Goal: Check status: Check status

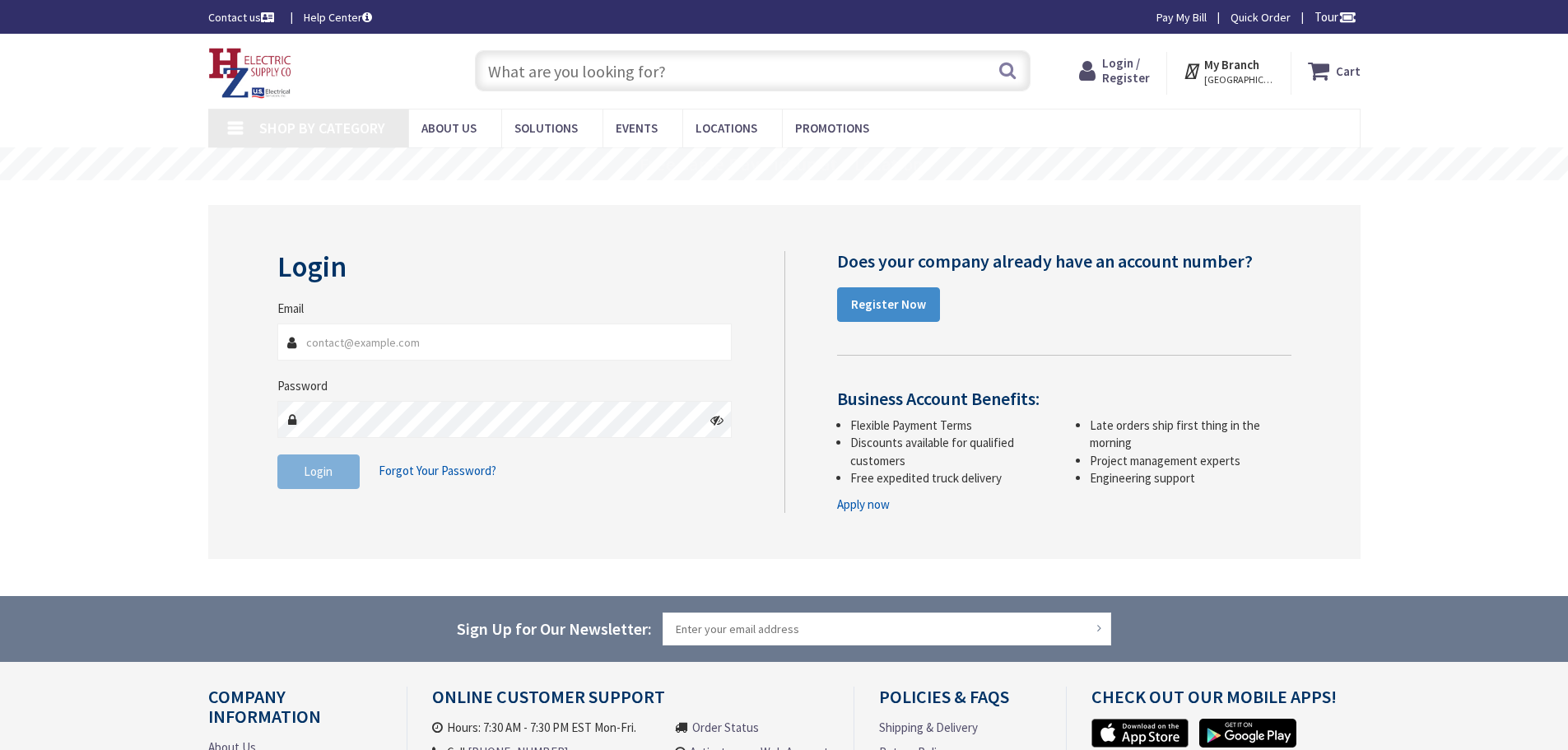
type input "[EMAIL_ADDRESS][DOMAIN_NAME]"
click at [319, 483] on button "Login" at bounding box center [318, 472] width 82 height 35
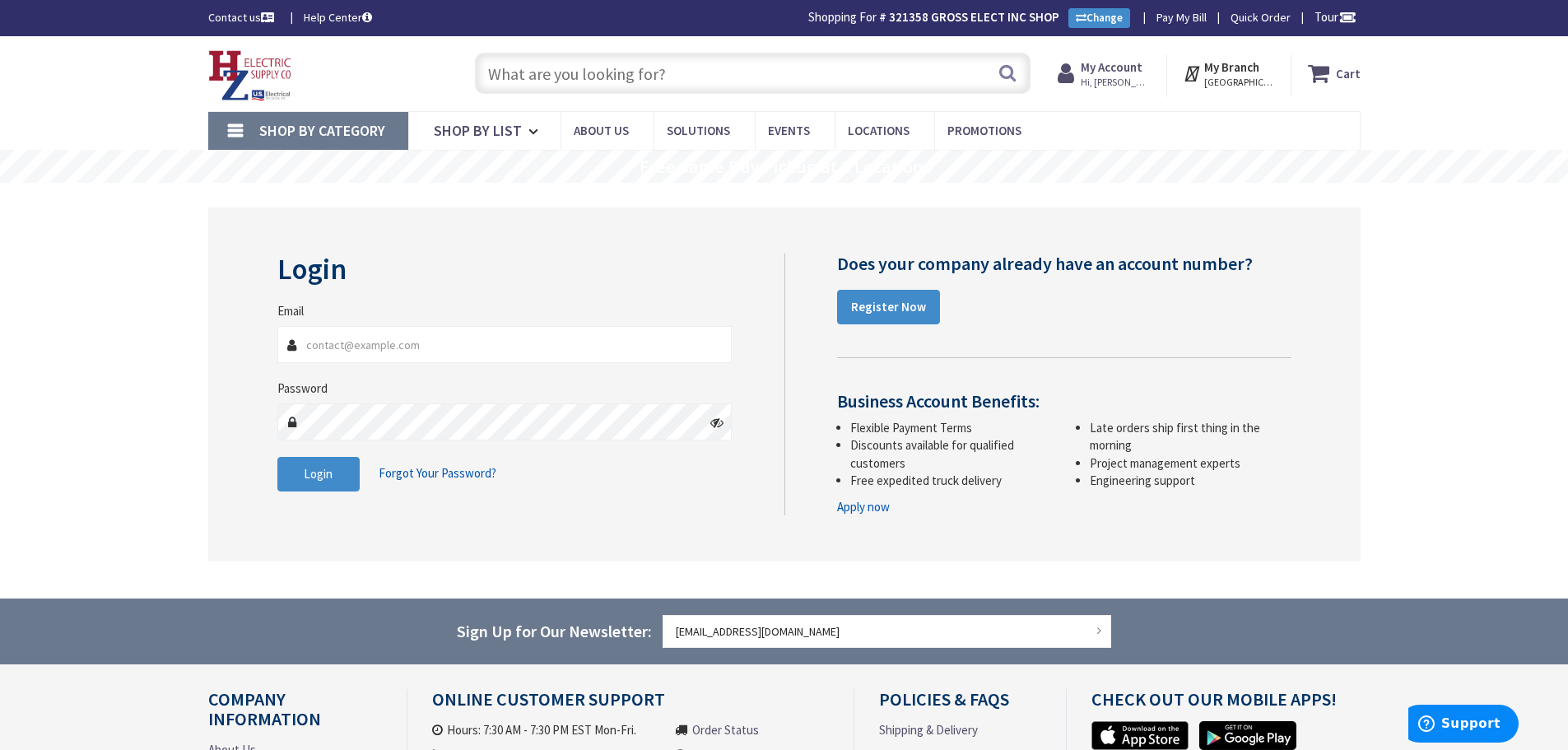
click at [1137, 80] on span "Hi, Amanda" at bounding box center [1116, 82] width 70 height 13
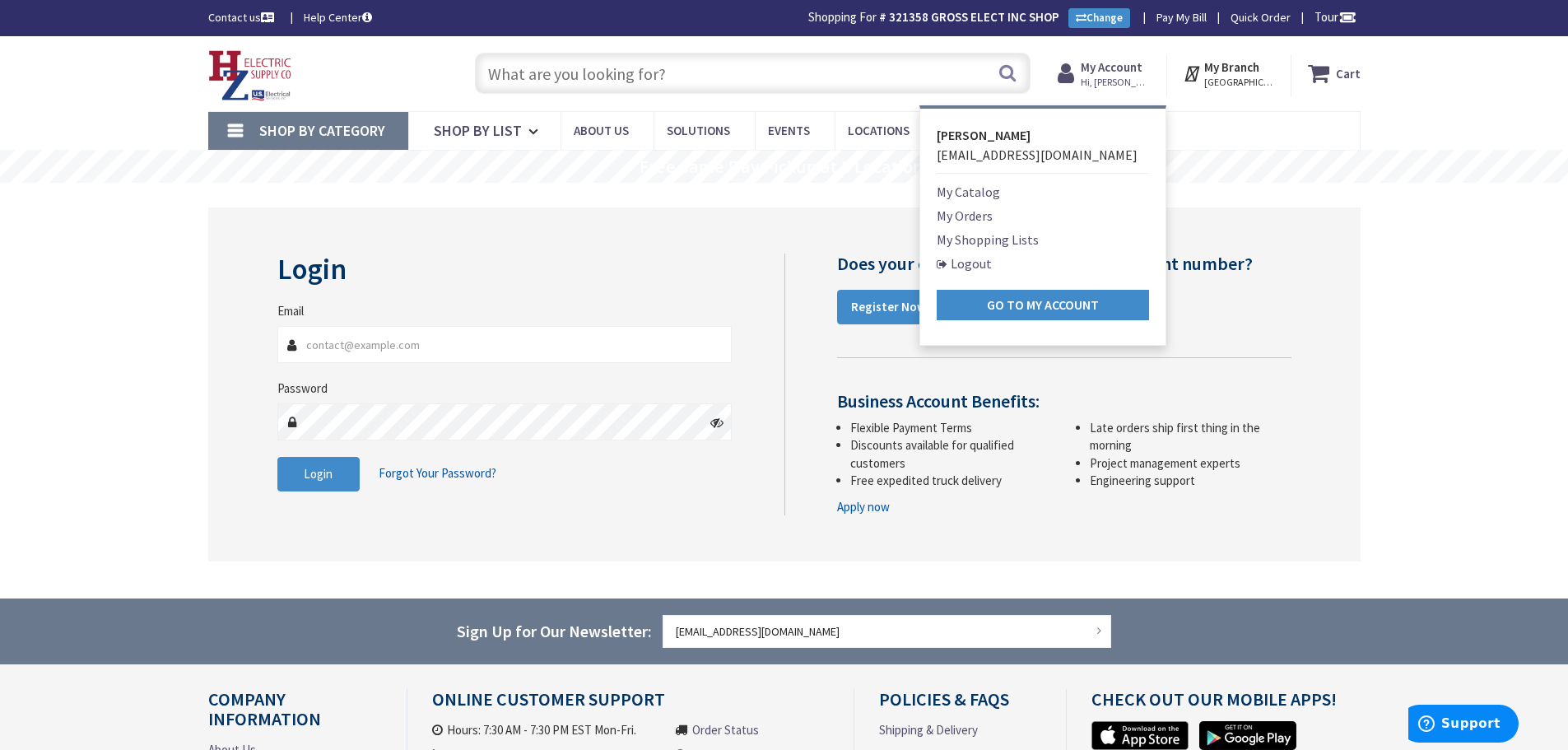
click at [991, 216] on link "My Orders" at bounding box center [964, 216] width 56 height 20
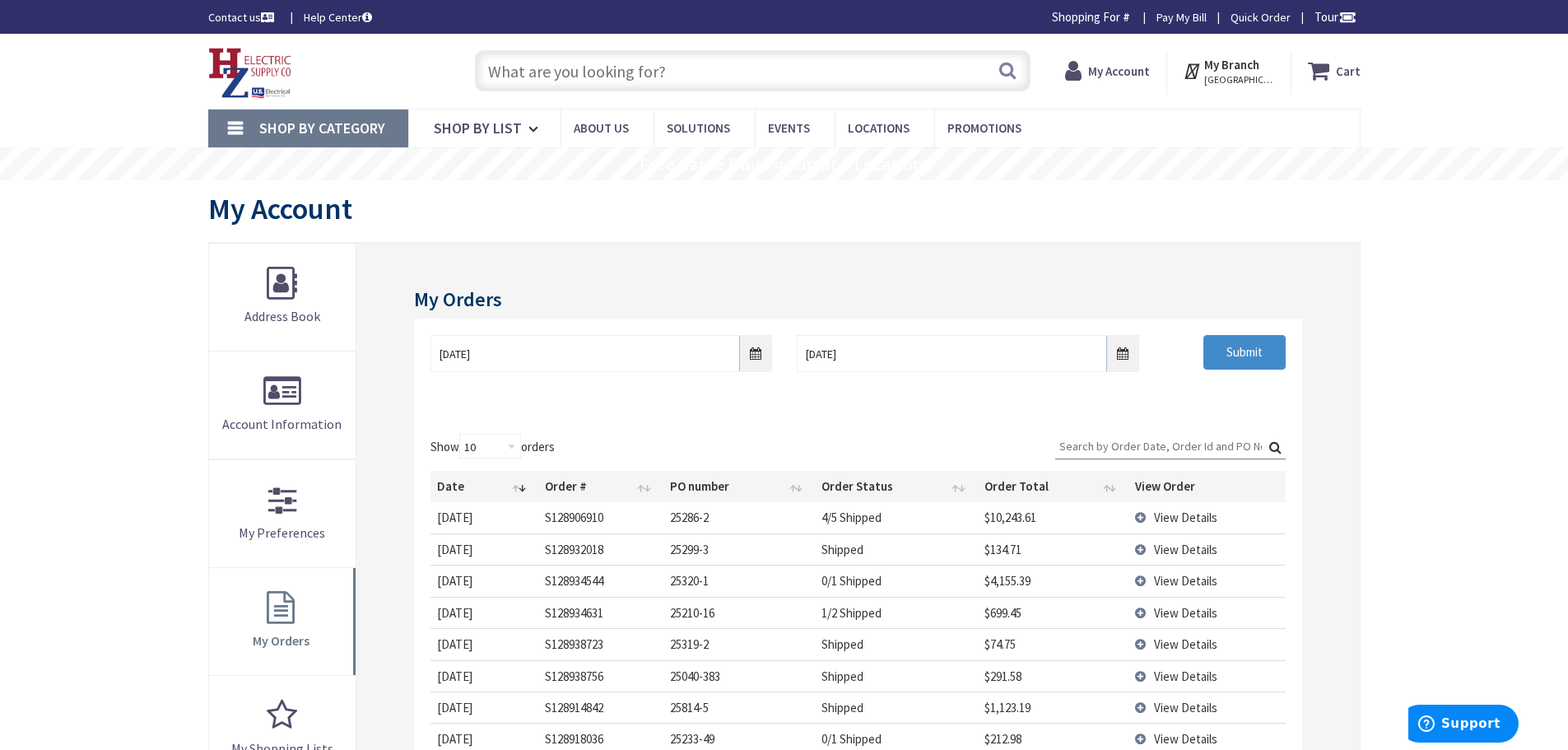
click at [1108, 445] on input "Search:" at bounding box center [1170, 446] width 231 height 25
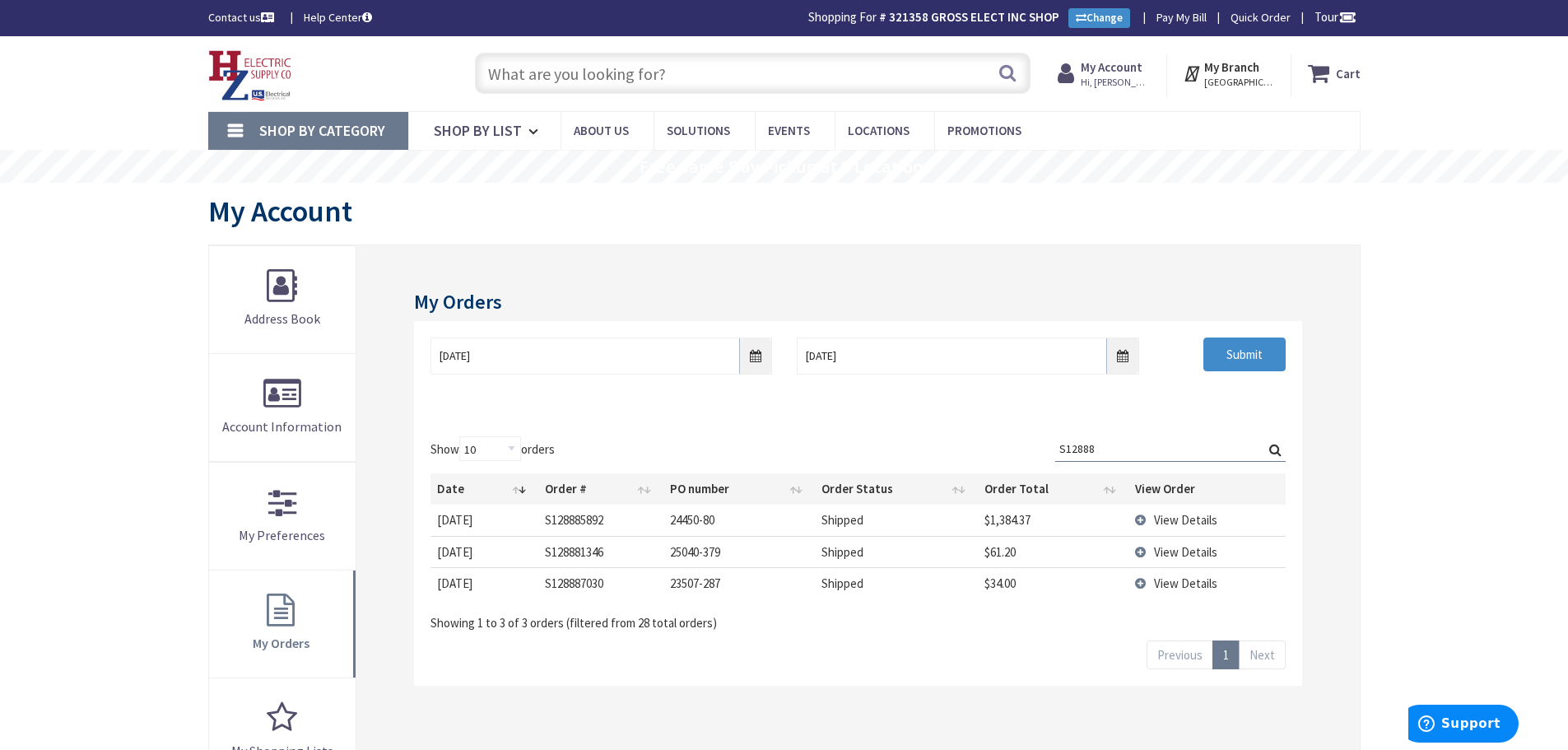
type input "S12888"
click at [1142, 554] on td "View Details" at bounding box center [1207, 551] width 157 height 31
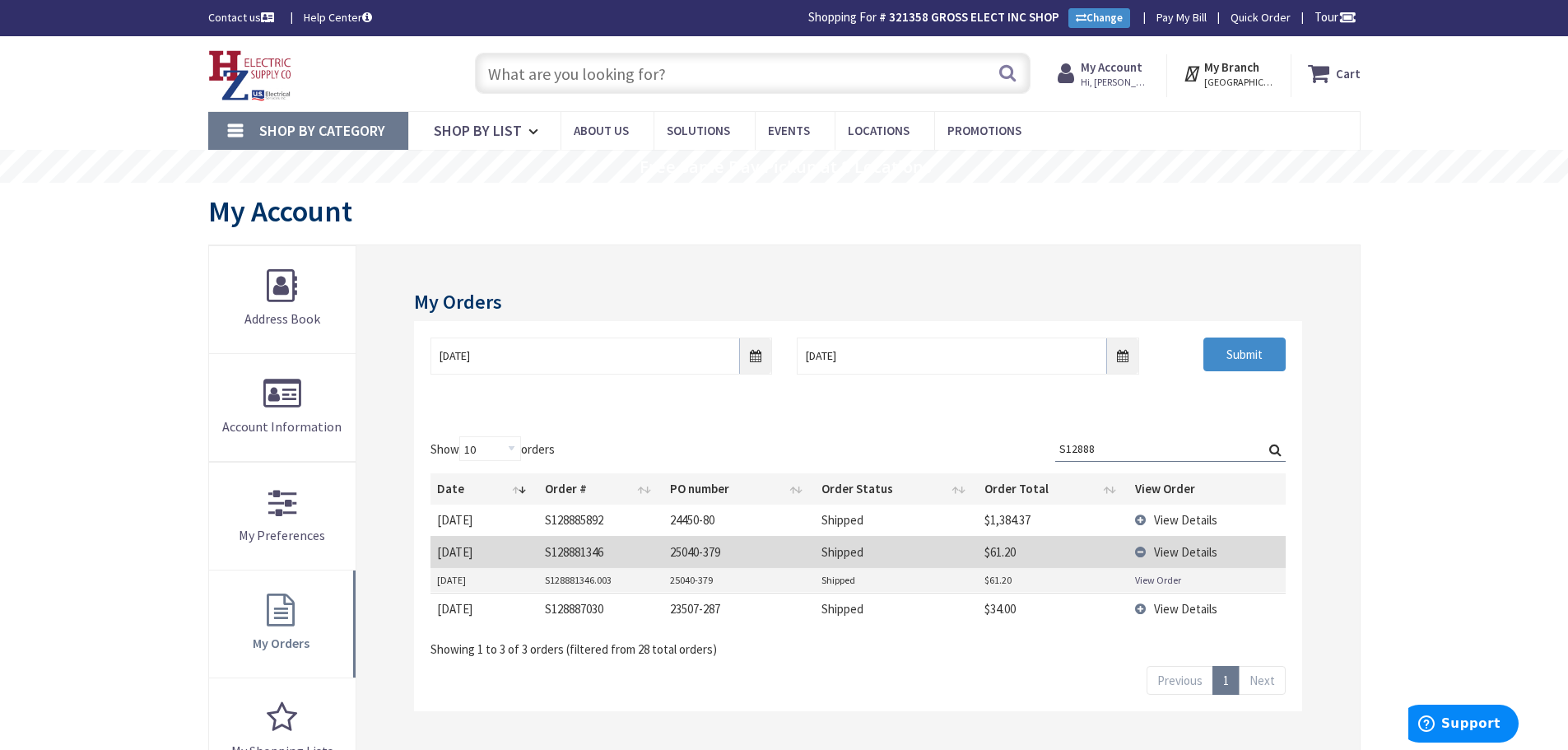
click at [1168, 584] on link "View Order" at bounding box center [1158, 579] width 47 height 14
click at [751, 355] on input "9/30/2025" at bounding box center [601, 356] width 342 height 37
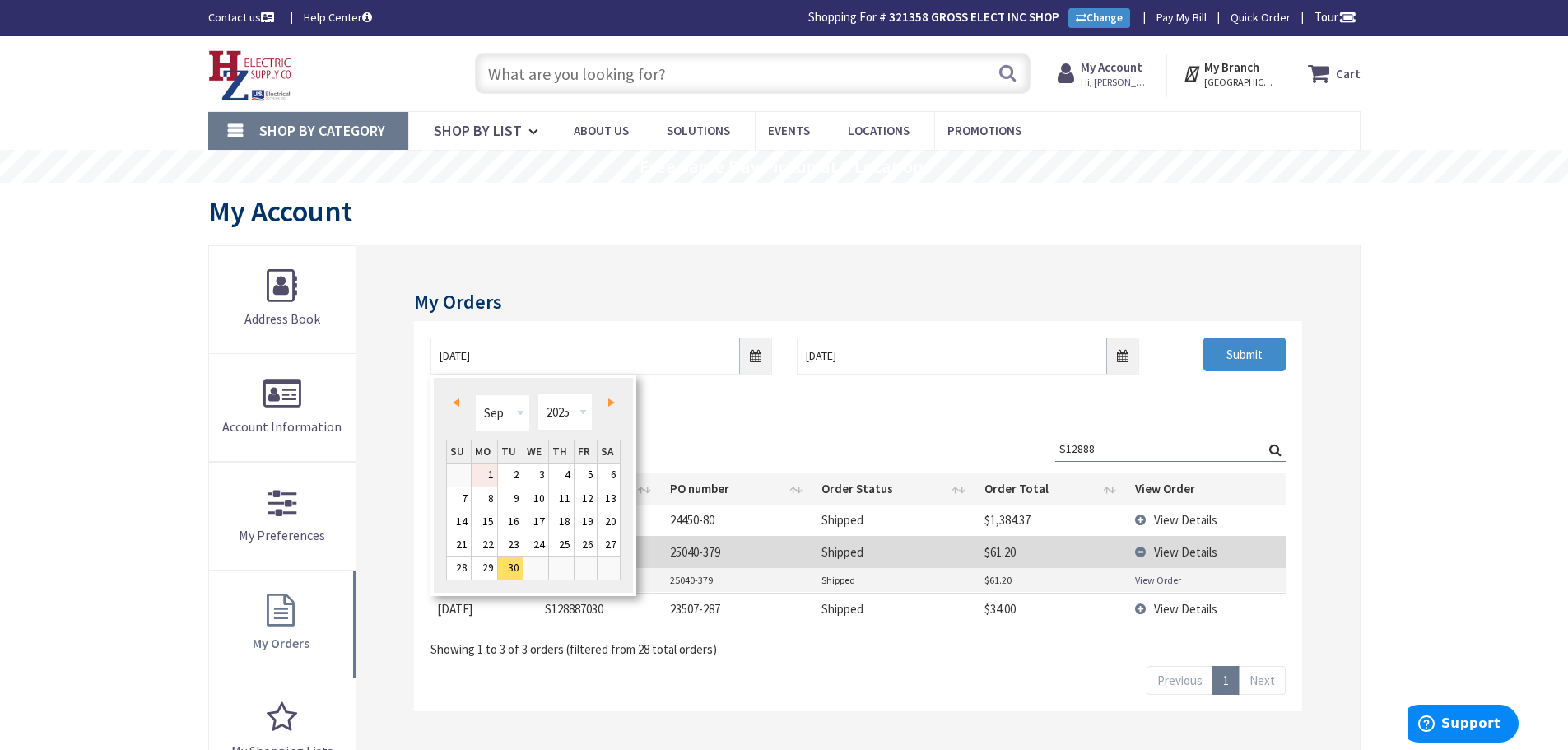
click at [491, 475] on link "1" at bounding box center [484, 474] width 26 height 22
type input "09/01/2025"
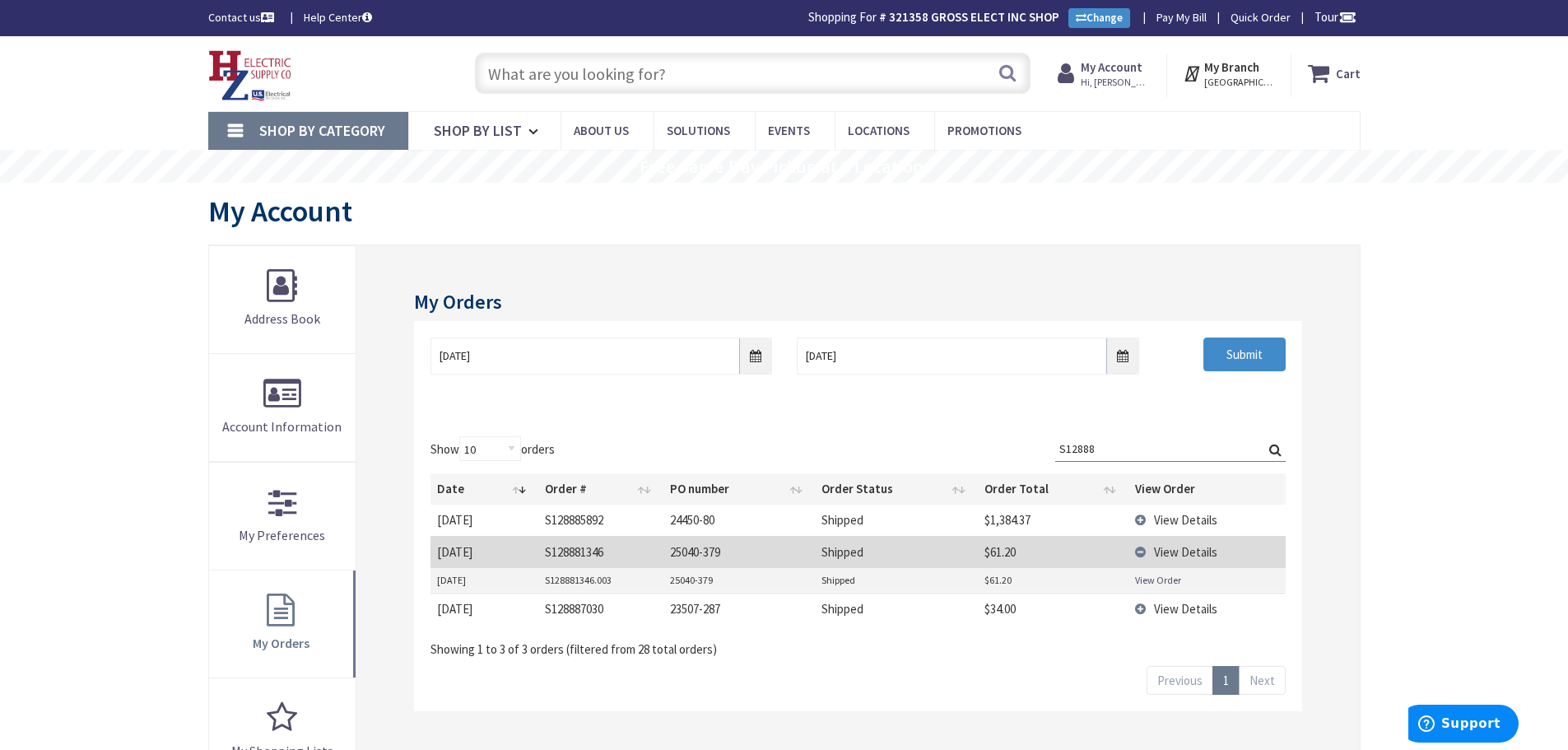
click at [1104, 447] on input "S12888" at bounding box center [1170, 448] width 231 height 25
drag, startPoint x: 1107, startPoint y: 448, endPoint x: 1038, endPoint y: 447, distance: 69.0
click at [1038, 447] on div "Show 10 25 50 100 orders Search: S12888 Date Order # PO number Order Status Ord…" at bounding box center [857, 547] width 855 height 222
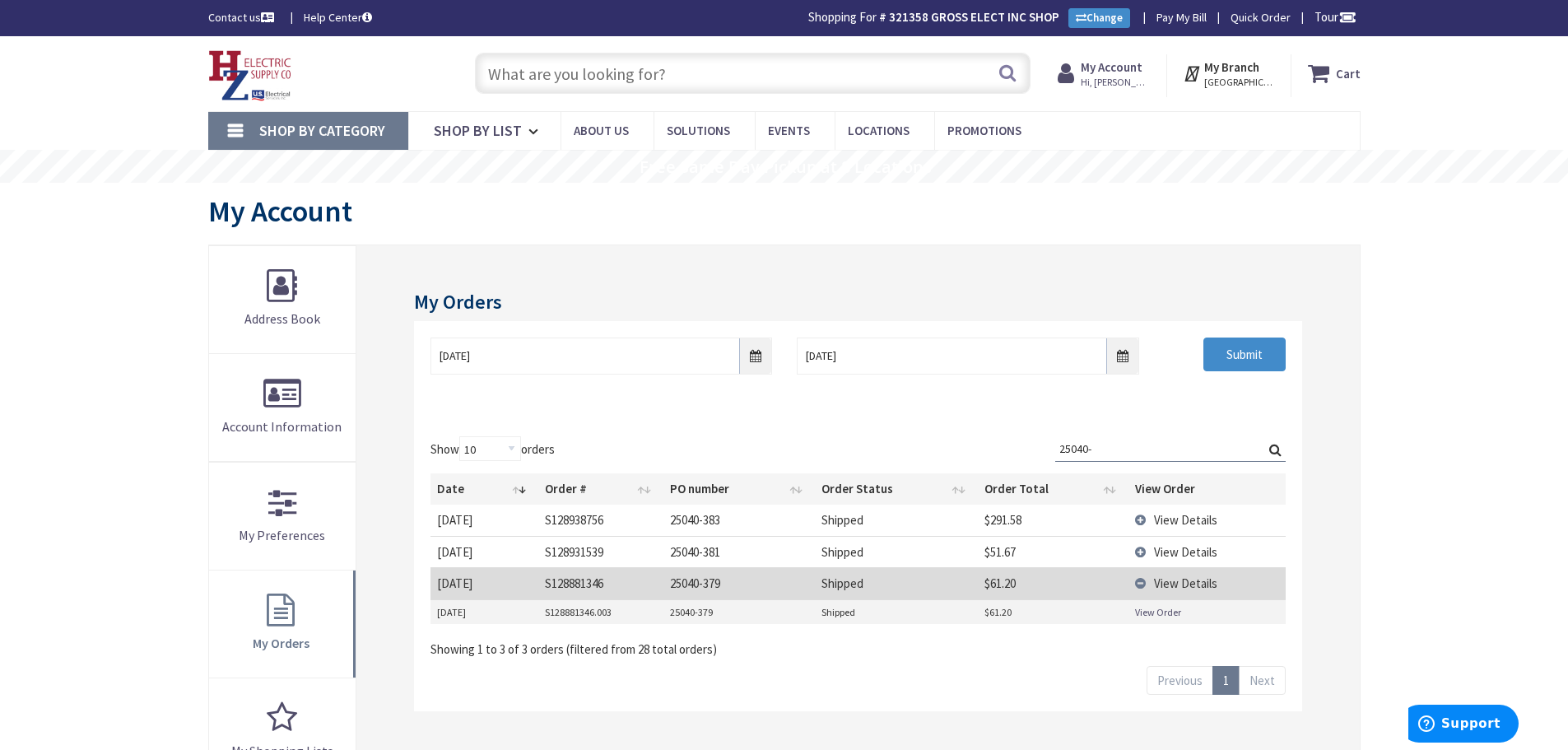
drag, startPoint x: 1108, startPoint y: 447, endPoint x: 1017, endPoint y: 443, distance: 91.1
click at [1017, 443] on div "Show 10 25 50 100 orders Search: 25040- Date Order # PO number Order Status Ord…" at bounding box center [857, 547] width 855 height 222
type input "25040-"
click at [1255, 343] on input "Submit" at bounding box center [1244, 355] width 82 height 35
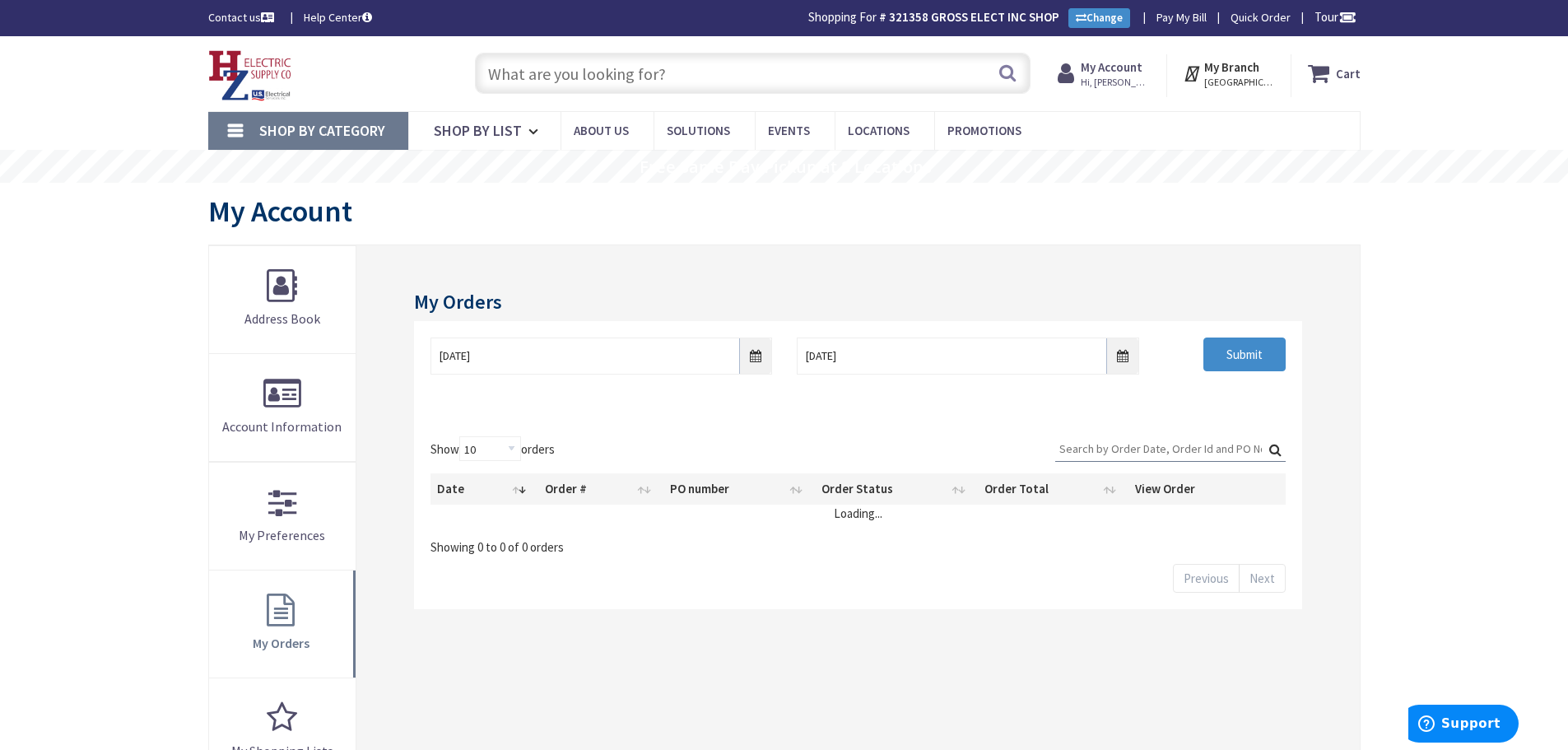
click at [1154, 440] on input "Search:" at bounding box center [1170, 448] width 231 height 25
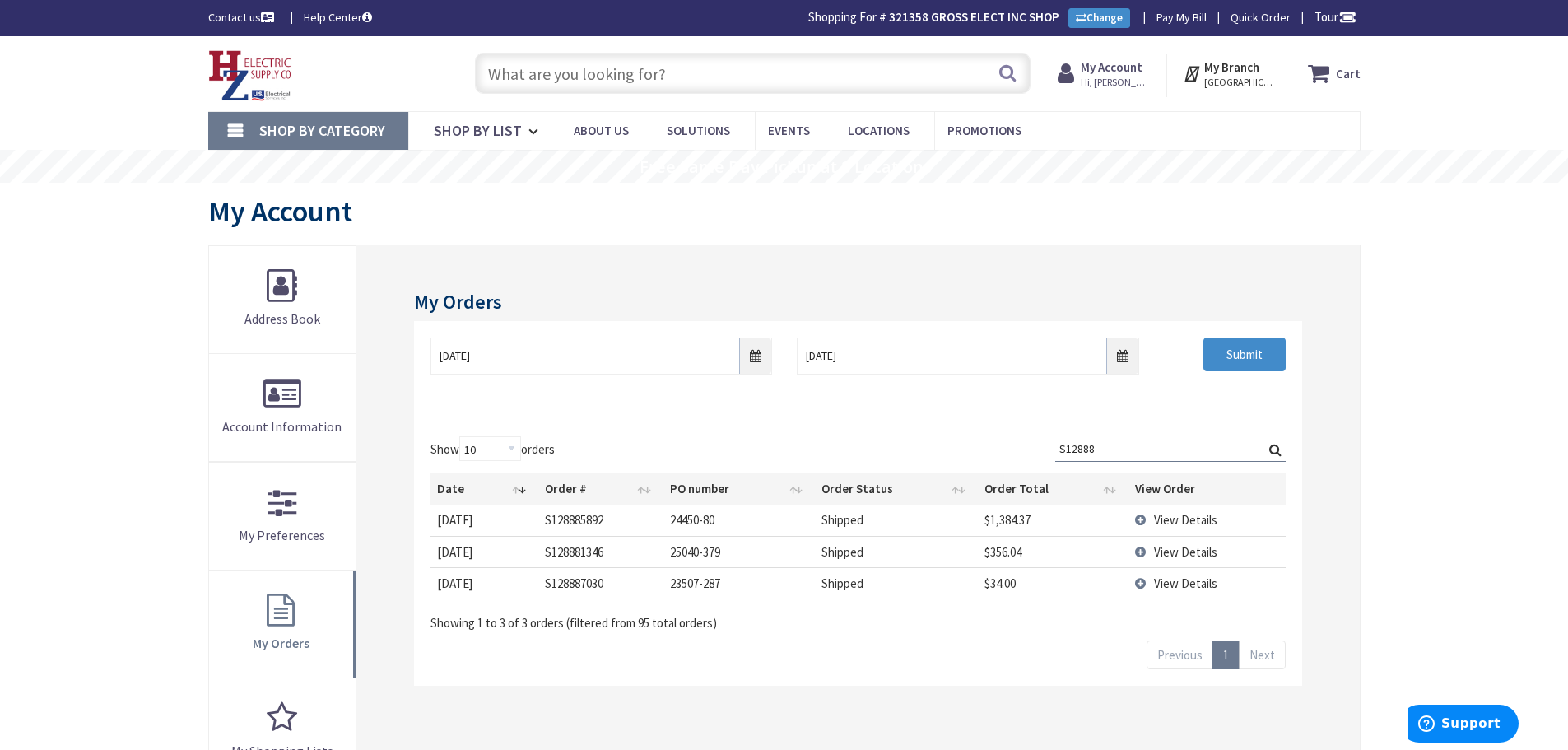
type input "S12888"
click at [1138, 553] on td "View Details" at bounding box center [1207, 551] width 157 height 31
